Goal: Communication & Community: Answer question/provide support

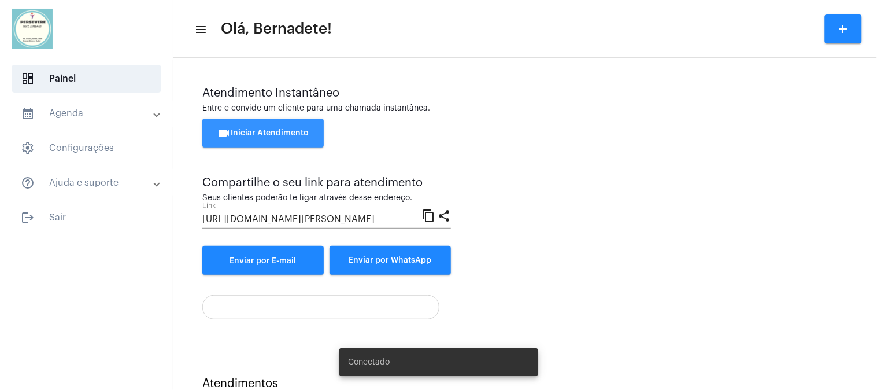
click at [247, 135] on span "videocam Iniciar Atendimento" at bounding box center [263, 133] width 92 height 8
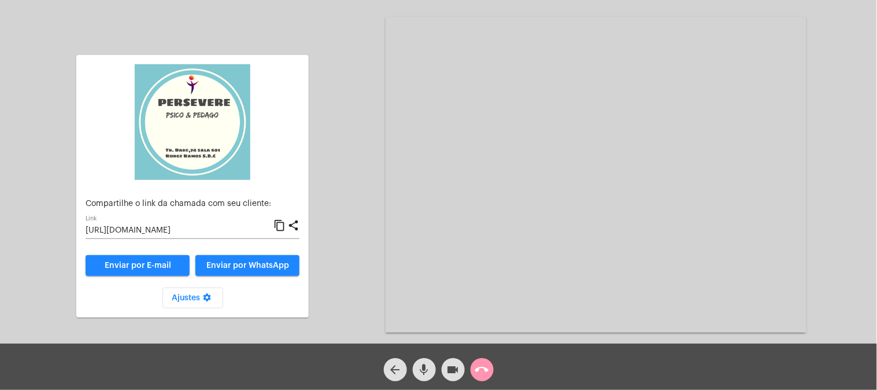
click at [283, 227] on mat-icon "content_copy" at bounding box center [279, 226] width 12 height 14
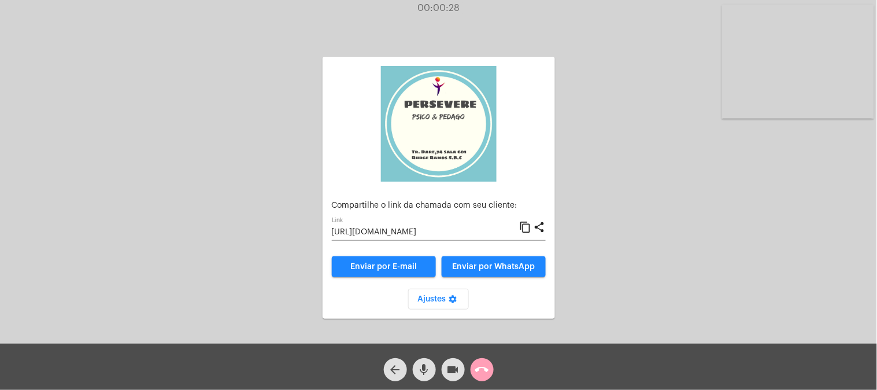
click at [479, 367] on mat-icon "call_end" at bounding box center [482, 369] width 14 height 14
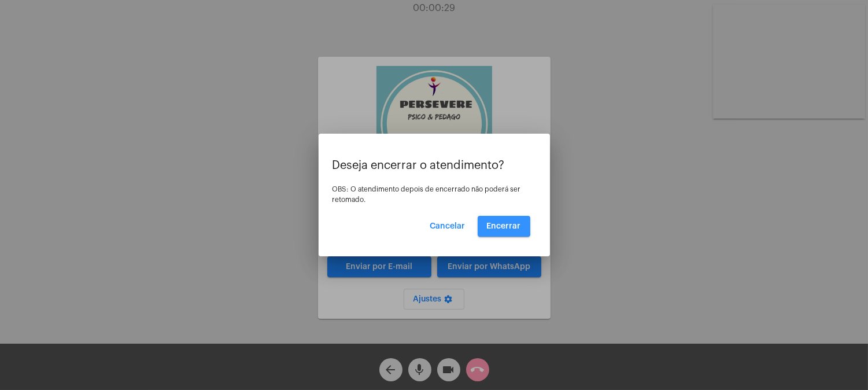
click at [498, 222] on span "Encerrar" at bounding box center [504, 226] width 34 height 8
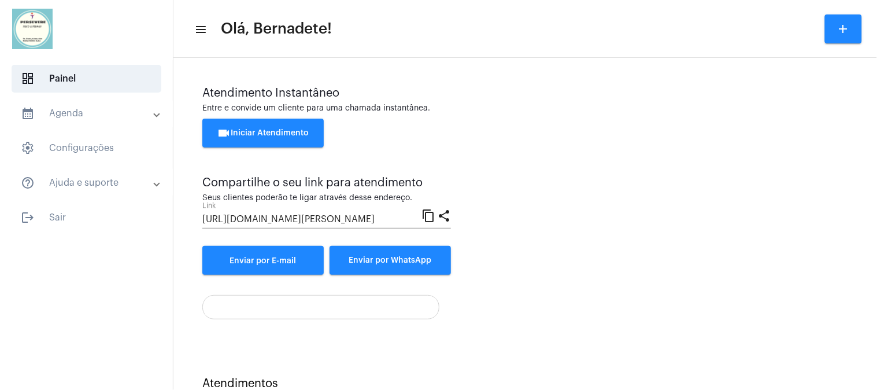
click at [273, 124] on button "videocam Iniciar Atendimento" at bounding box center [262, 133] width 121 height 29
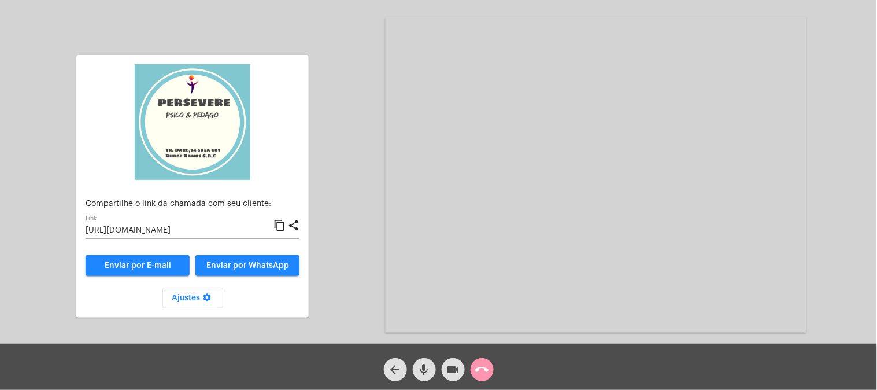
click at [278, 230] on mat-icon "content_copy" at bounding box center [279, 226] width 12 height 14
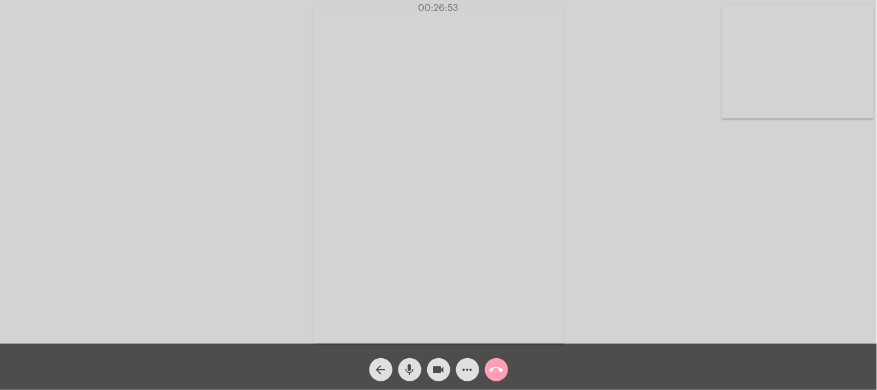
click at [490, 373] on mat-icon "call_end" at bounding box center [497, 369] width 14 height 14
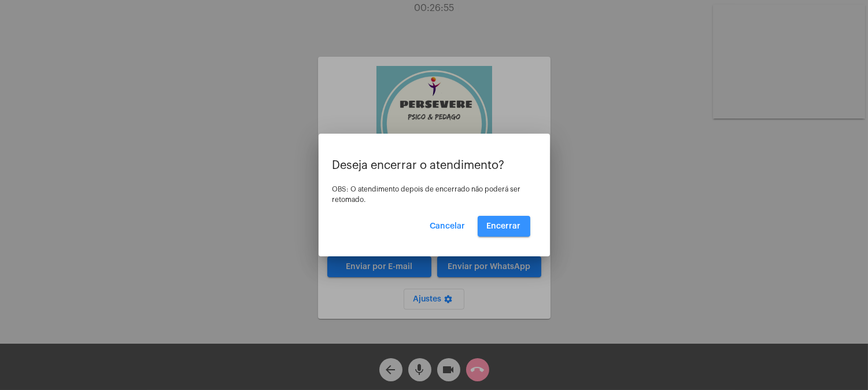
click at [497, 217] on button "Encerrar" at bounding box center [504, 226] width 53 height 21
